Goal: Task Accomplishment & Management: Use online tool/utility

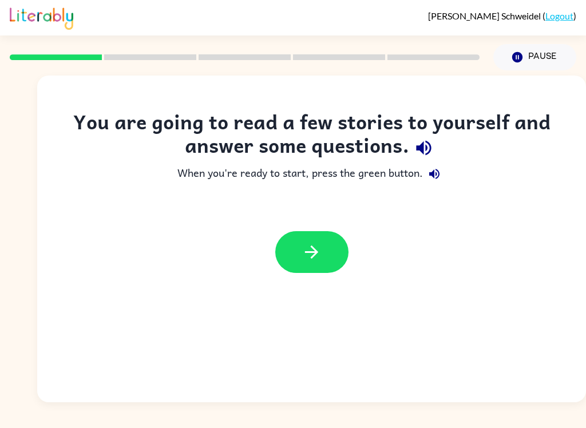
click at [327, 245] on button "button" at bounding box center [311, 252] width 73 height 42
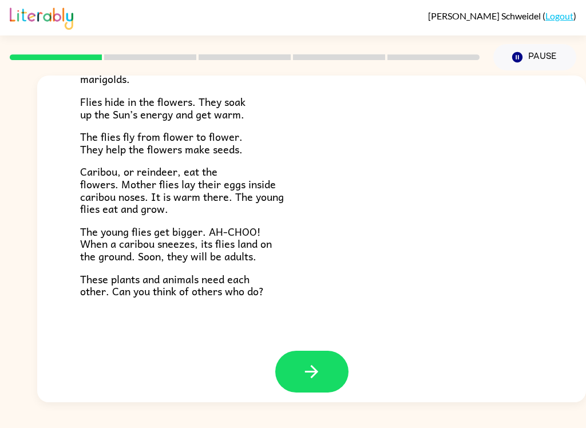
scroll to position [227, 0]
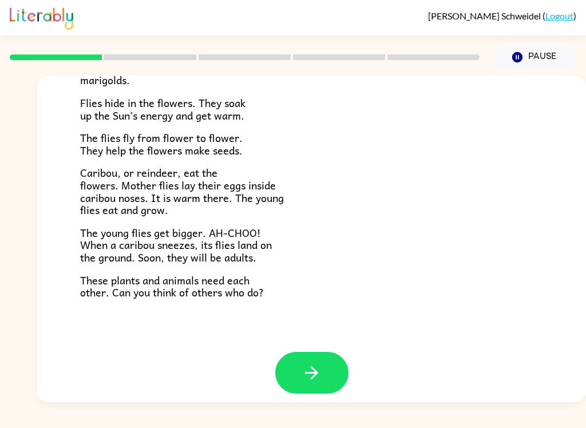
click at [319, 367] on icon "button" at bounding box center [312, 373] width 20 height 20
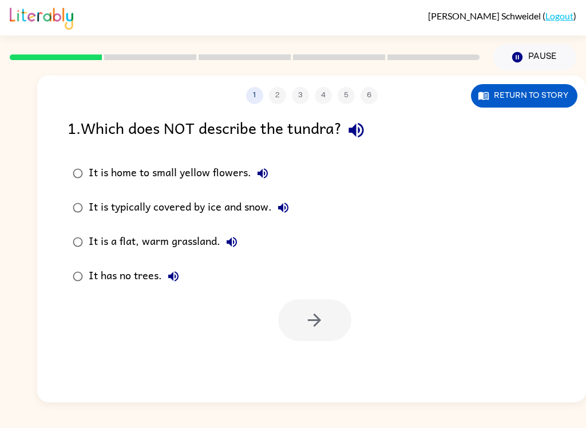
scroll to position [0, 0]
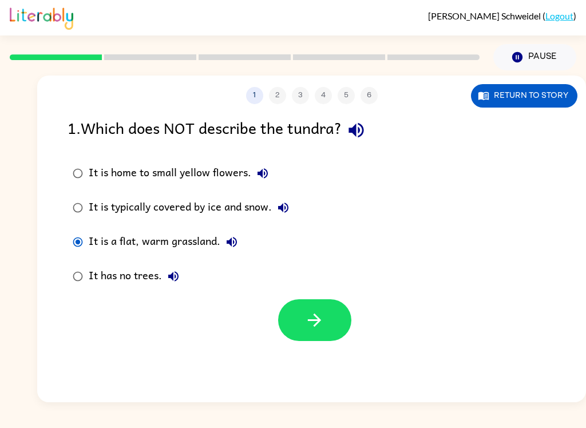
click at [289, 323] on button "button" at bounding box center [314, 320] width 73 height 42
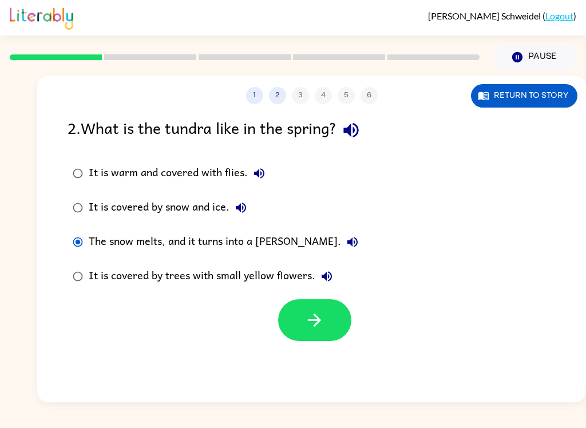
click at [321, 326] on icon "button" at bounding box center [315, 320] width 20 height 20
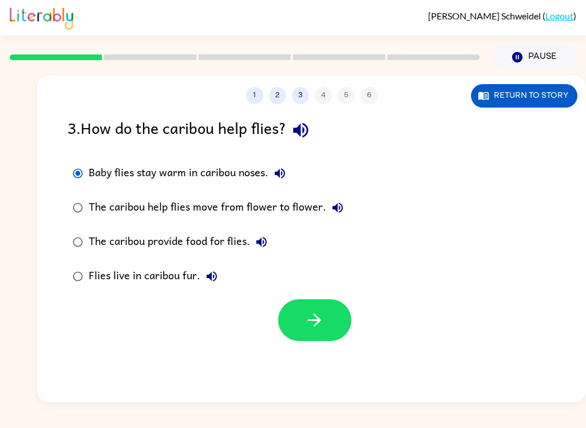
click at [338, 320] on button "button" at bounding box center [314, 320] width 73 height 42
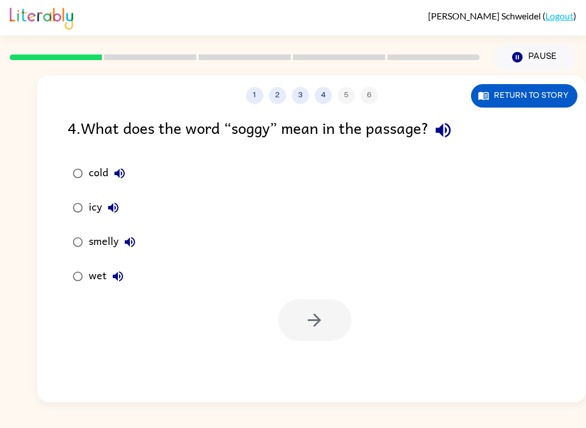
click at [122, 277] on icon "button" at bounding box center [118, 276] width 10 height 10
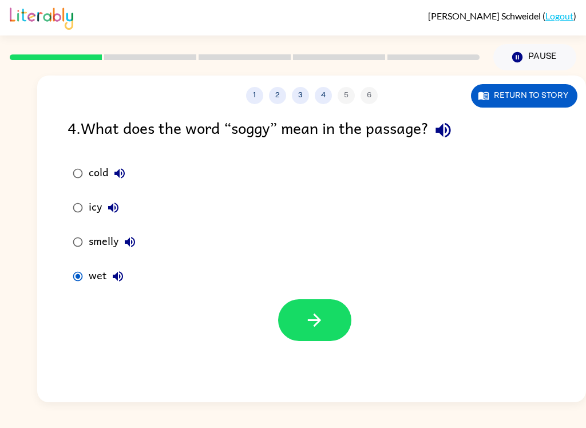
click at [323, 301] on button "button" at bounding box center [314, 320] width 73 height 42
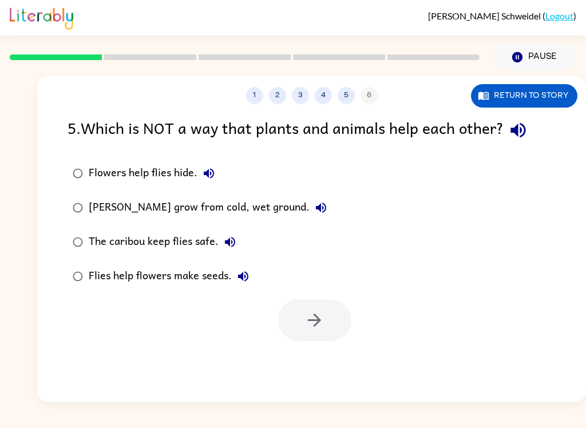
click at [323, 307] on div at bounding box center [314, 320] width 73 height 42
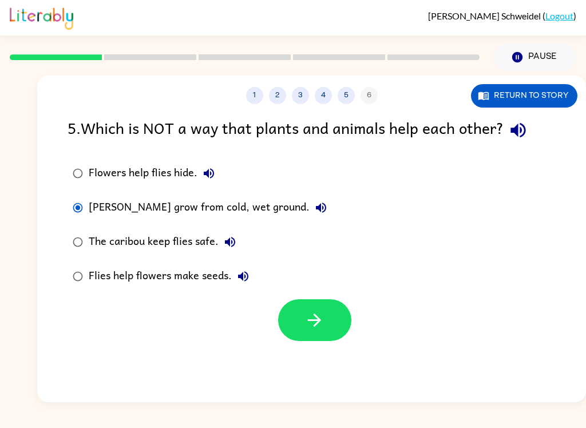
click at [319, 313] on icon "button" at bounding box center [315, 320] width 20 height 20
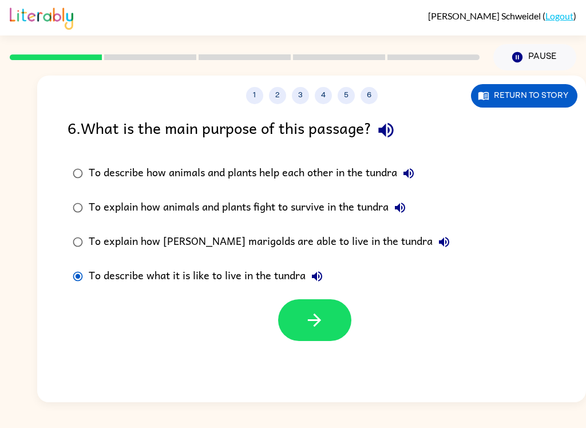
click at [310, 334] on button "button" at bounding box center [314, 320] width 73 height 42
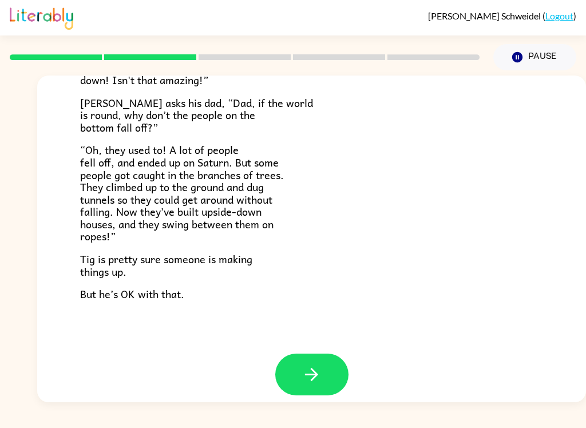
scroll to position [322, 0]
click at [318, 366] on icon "button" at bounding box center [312, 375] width 20 height 20
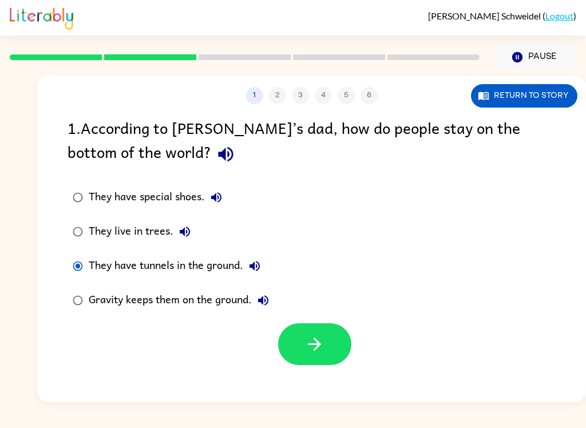
click at [323, 343] on icon "button" at bounding box center [315, 344] width 20 height 20
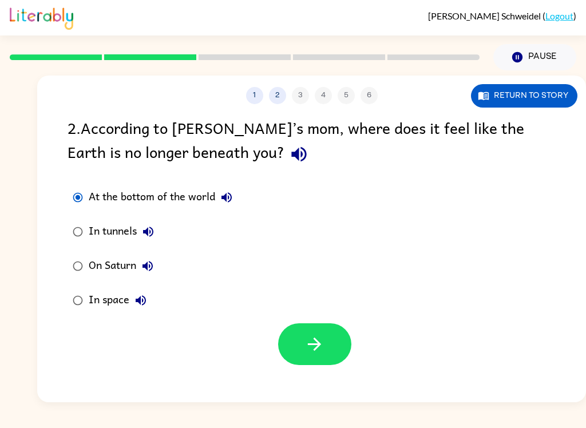
click at [321, 362] on button "button" at bounding box center [314, 344] width 73 height 42
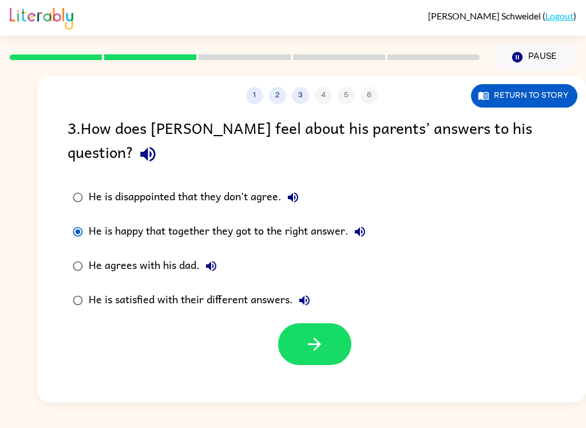
click at [82, 180] on label "He is disappointed that they don't agree." at bounding box center [219, 197] width 316 height 34
click at [321, 334] on icon "button" at bounding box center [315, 344] width 20 height 20
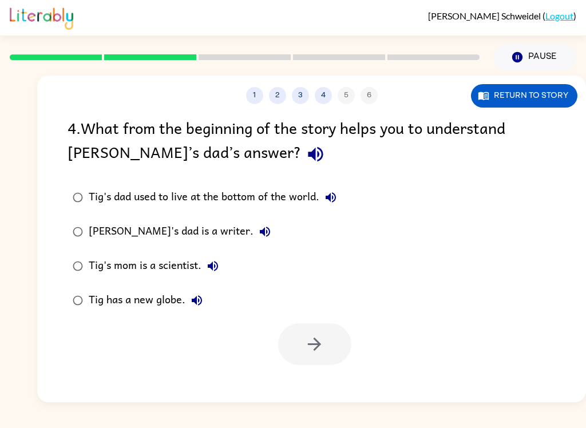
click at [302, 101] on button "3" at bounding box center [300, 95] width 17 height 17
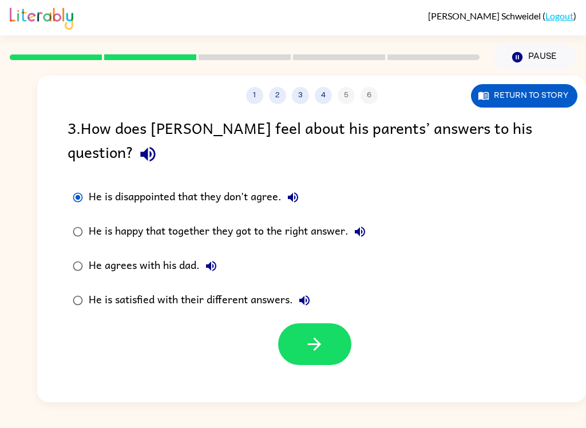
click at [323, 334] on icon "button" at bounding box center [315, 344] width 20 height 20
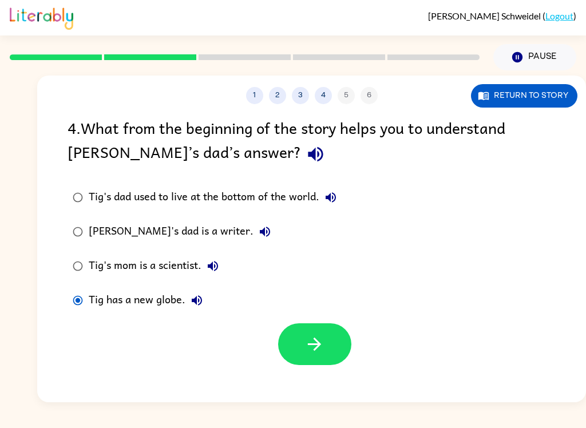
click at [308, 354] on icon "button" at bounding box center [315, 344] width 20 height 20
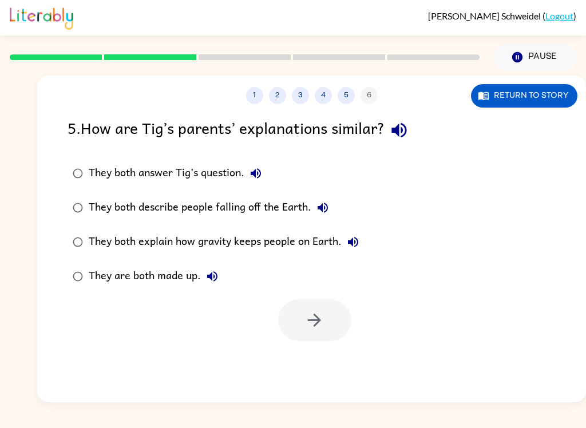
click at [93, 168] on div "They both answer Tig’s question." at bounding box center [178, 173] width 179 height 23
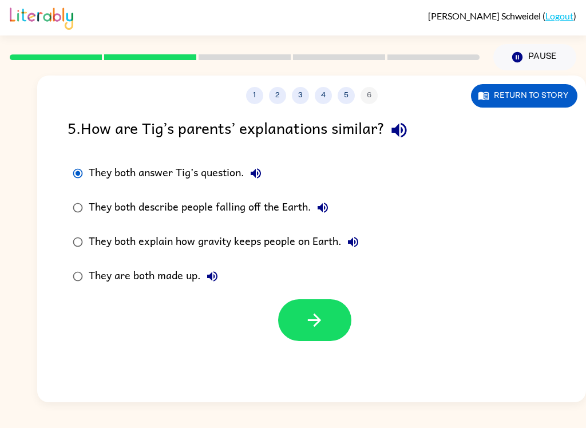
click at [325, 321] on button "button" at bounding box center [314, 320] width 73 height 42
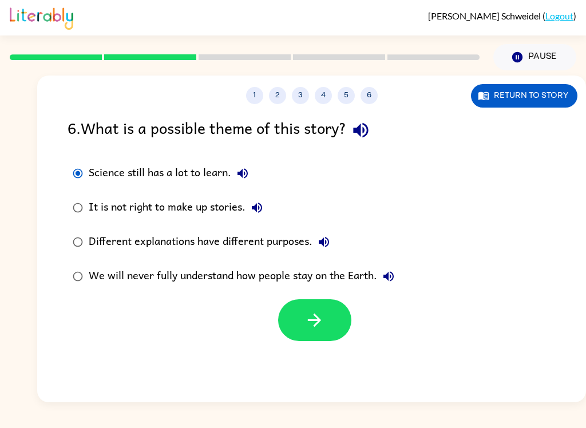
click at [306, 315] on icon "button" at bounding box center [315, 320] width 20 height 20
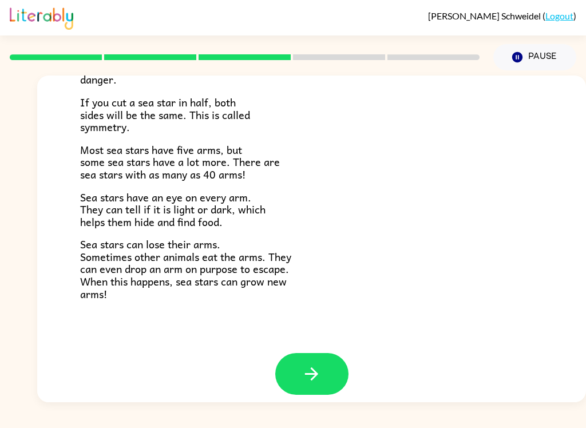
scroll to position [320, 0]
click at [306, 367] on icon "button" at bounding box center [312, 375] width 20 height 20
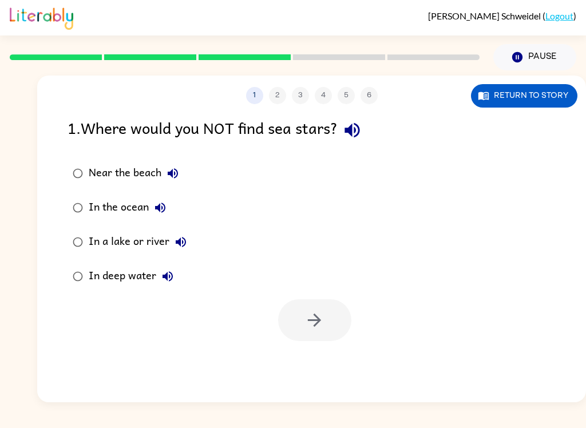
scroll to position [0, 0]
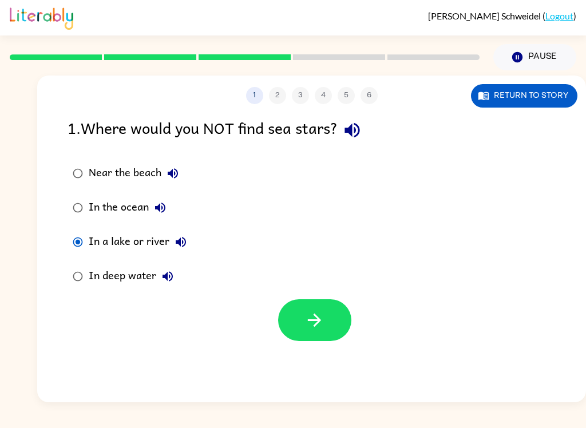
click at [321, 327] on icon "button" at bounding box center [315, 320] width 20 height 20
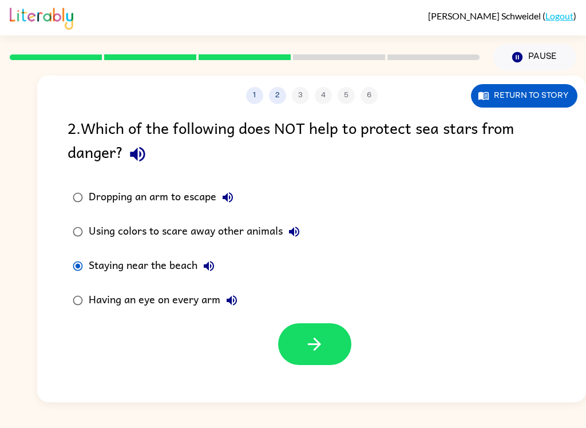
click at [313, 360] on button "button" at bounding box center [314, 344] width 73 height 42
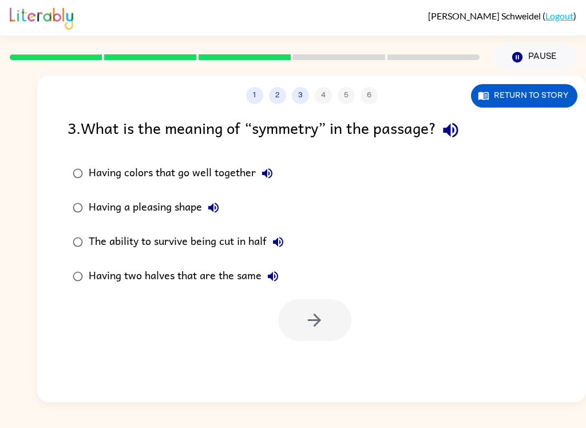
click at [54, 278] on div "3 . What is the meaning of “symmetry” in the passage? Having colors that go wel…" at bounding box center [311, 229] width 549 height 226
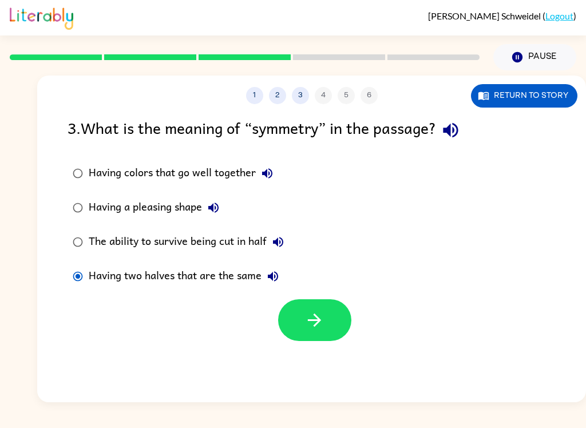
click at [315, 318] on icon "button" at bounding box center [315, 320] width 20 height 20
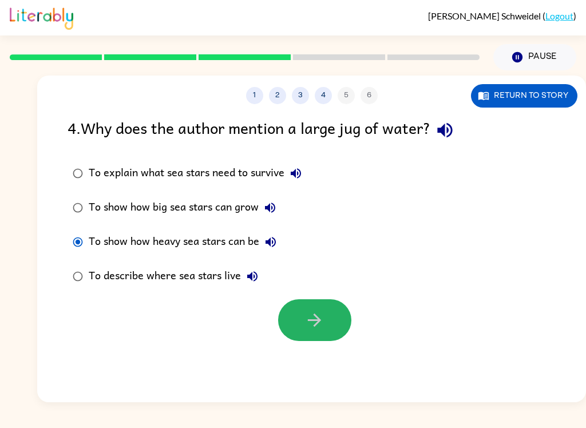
click at [317, 329] on icon "button" at bounding box center [315, 320] width 20 height 20
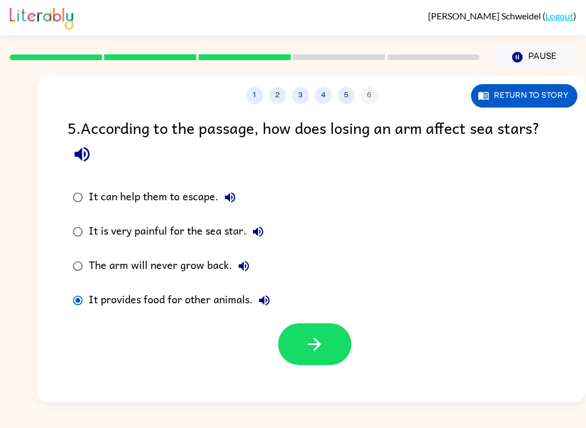
click at [305, 357] on button "button" at bounding box center [314, 344] width 73 height 42
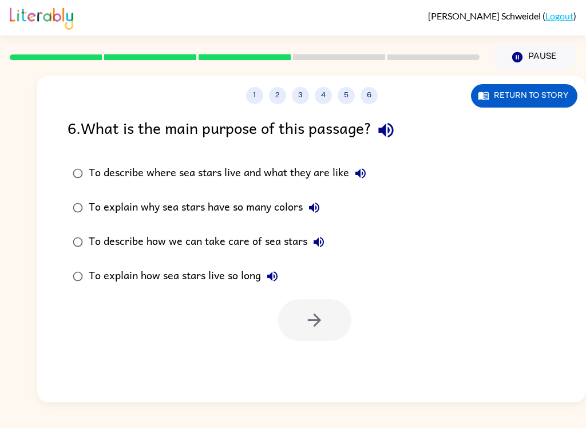
click at [97, 173] on div "To describe where sea stars live and what they are like" at bounding box center [230, 173] width 283 height 23
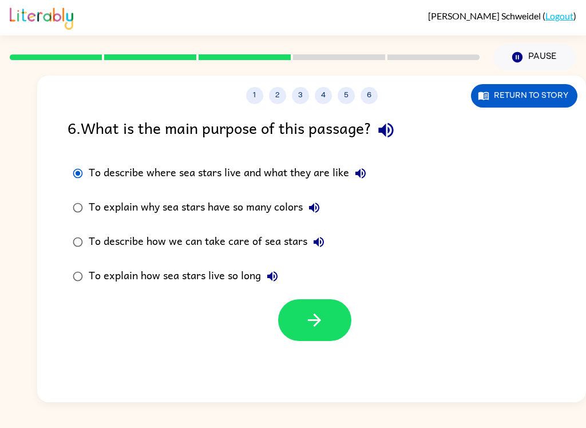
click at [311, 337] on button "button" at bounding box center [314, 320] width 73 height 42
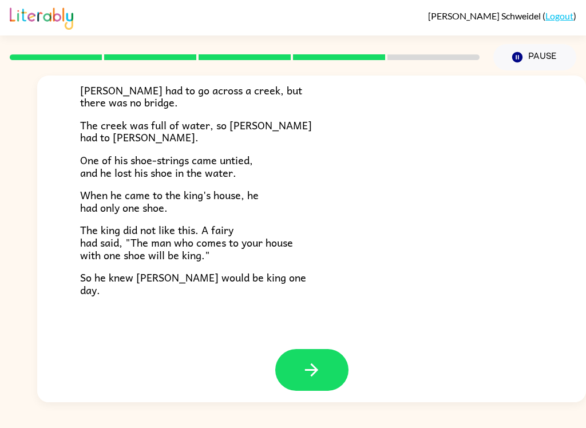
scroll to position [189, 0]
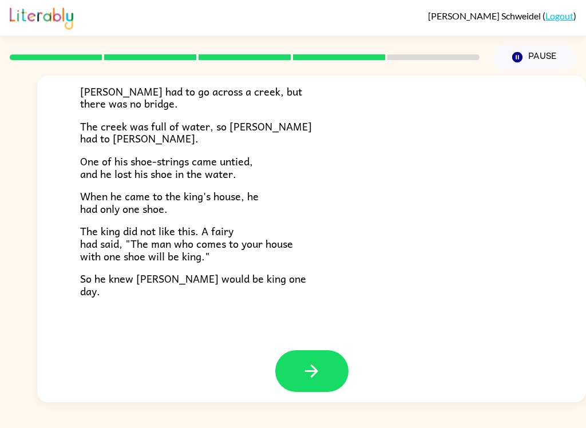
click at [325, 368] on button "button" at bounding box center [311, 371] width 73 height 42
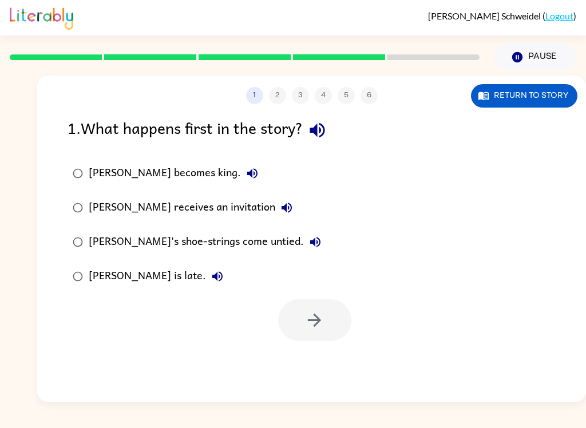
scroll to position [0, 0]
click at [96, 207] on div "[PERSON_NAME] receives an invitation" at bounding box center [194, 207] width 210 height 23
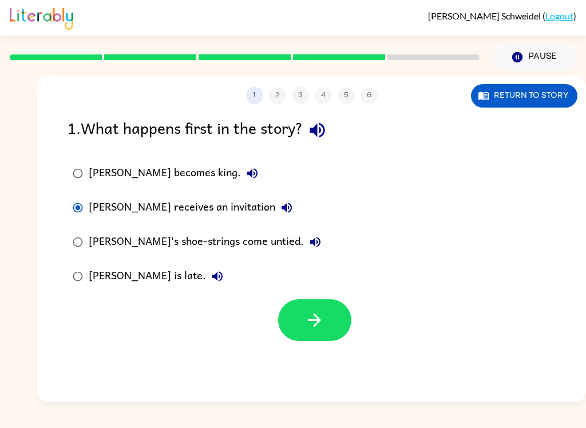
click at [313, 323] on icon "button" at bounding box center [315, 320] width 20 height 20
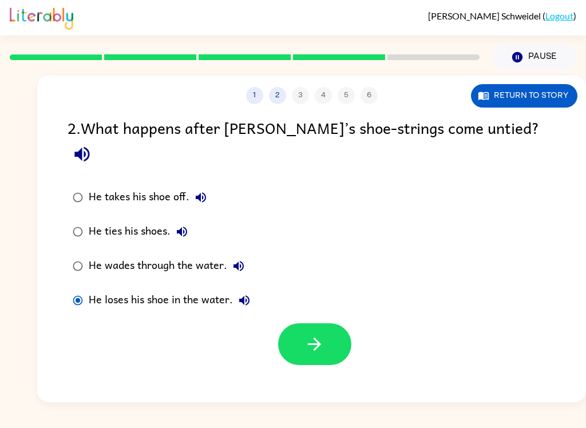
click at [298, 326] on button "button" at bounding box center [314, 344] width 73 height 42
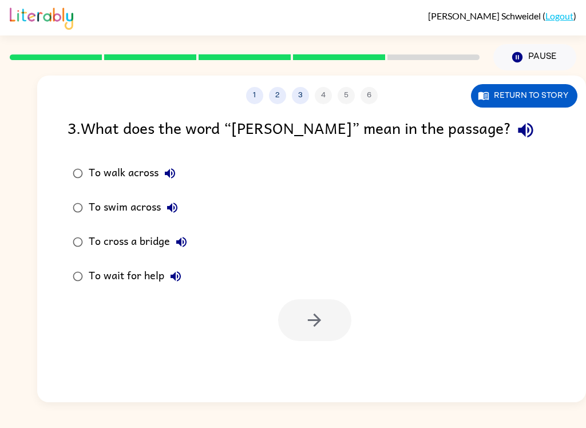
click at [87, 194] on label "To swim across" at bounding box center [129, 208] width 137 height 34
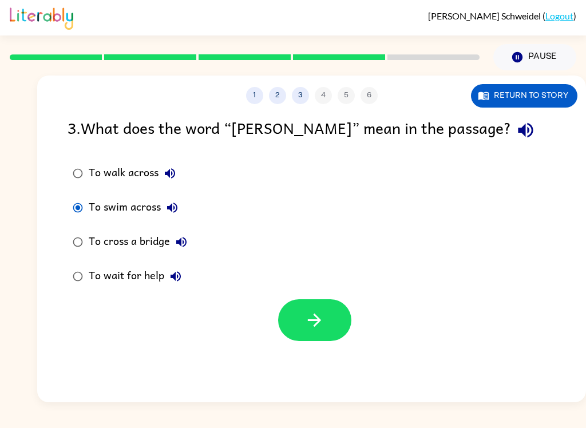
click at [325, 326] on button "button" at bounding box center [314, 320] width 73 height 42
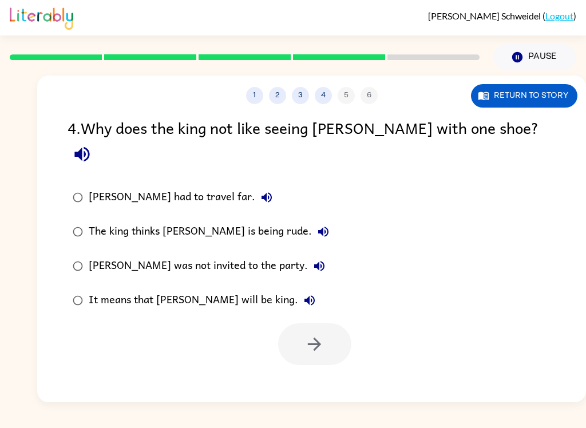
click at [71, 222] on label "The king thinks [PERSON_NAME] is being rude." at bounding box center [200, 232] width 279 height 34
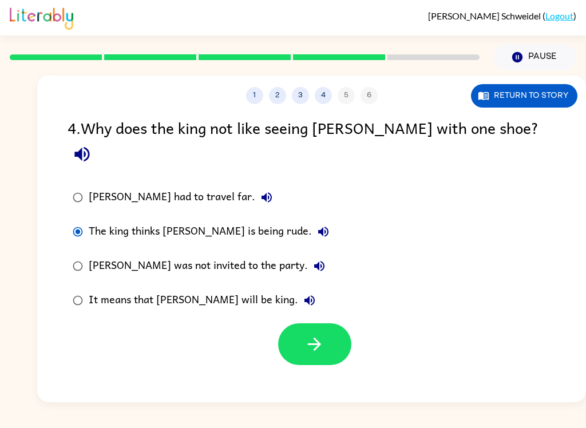
click at [70, 221] on label "The king thinks [PERSON_NAME] is being rude." at bounding box center [200, 232] width 279 height 34
click at [309, 334] on icon "button" at bounding box center [315, 344] width 20 height 20
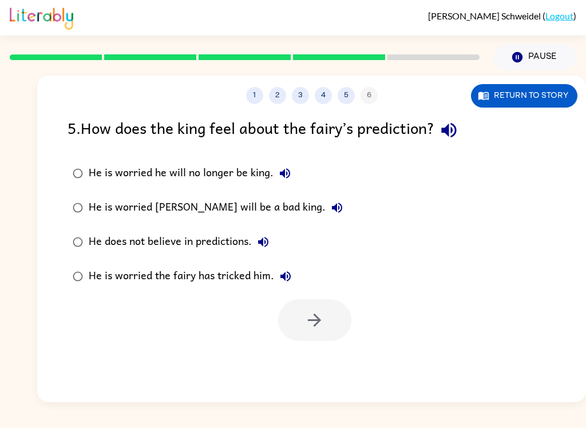
click at [66, 282] on label "He is worried the fairy has tricked him." at bounding box center [207, 276] width 293 height 34
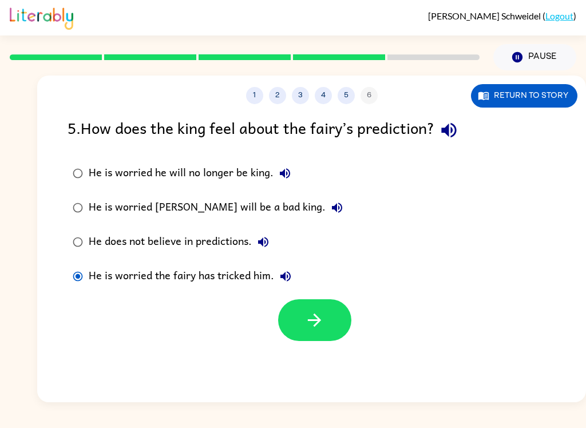
click at [261, 310] on div at bounding box center [311, 318] width 549 height 48
click at [309, 321] on icon "button" at bounding box center [314, 320] width 13 height 13
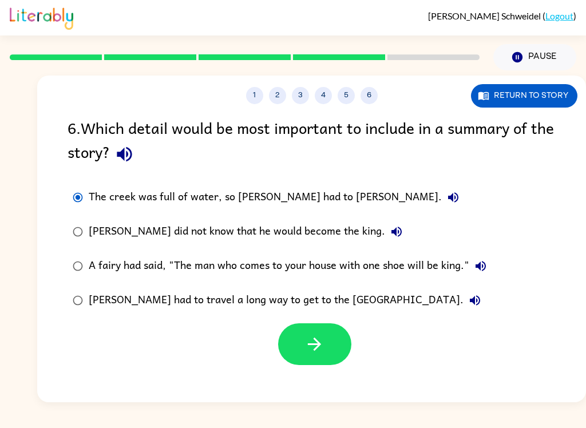
click at [66, 306] on label "[PERSON_NAME] had to travel a long way to get to the [GEOGRAPHIC_DATA]." at bounding box center [279, 300] width 437 height 34
click at [310, 347] on icon "button" at bounding box center [315, 344] width 20 height 20
